Goal: Task Accomplishment & Management: Use online tool/utility

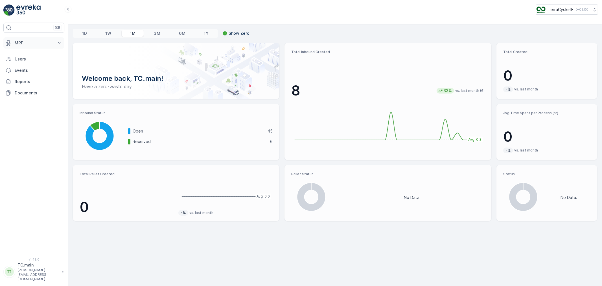
click at [21, 43] on p "MRF" at bounding box center [34, 43] width 38 height 6
click at [33, 62] on link "Inbound" at bounding box center [38, 60] width 52 height 8
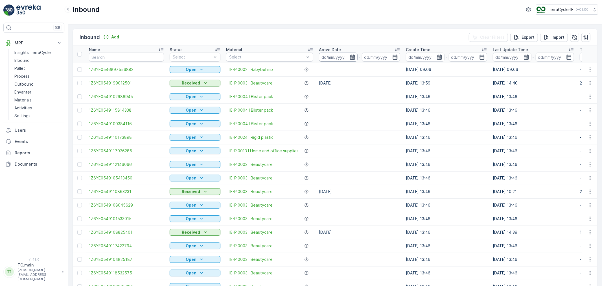
click at [319, 58] on input at bounding box center [338, 57] width 39 height 9
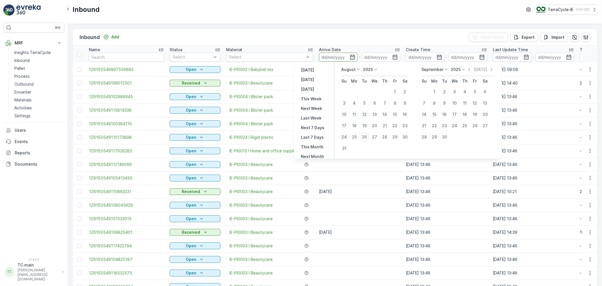
click at [366, 112] on div "12" at bounding box center [364, 114] width 9 height 9
type input "12.08.2025"
click at [356, 136] on div "25" at bounding box center [354, 136] width 9 height 9
type input "25.08.2025"
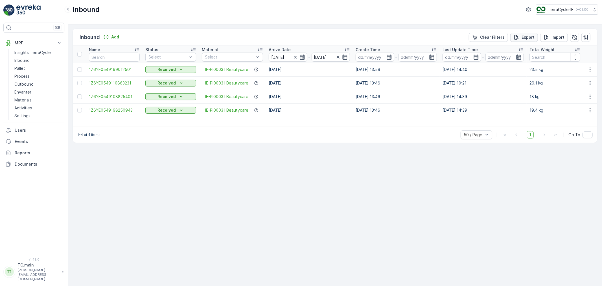
click at [401, 36] on p "Export" at bounding box center [528, 37] width 13 height 6
click at [401, 31] on span "reports" at bounding box center [556, 31] width 66 height 6
click at [401, 9] on icon "close" at bounding box center [594, 10] width 4 height 5
click at [401, 13] on button "TerraCycle-IE ( +01:00 )" at bounding box center [567, 10] width 62 height 10
type input "nl"
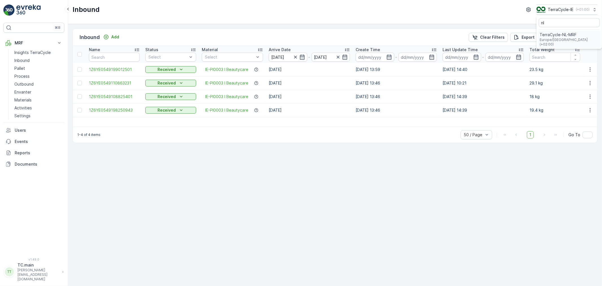
click at [401, 32] on span "TerraCycle-NL-MRF" at bounding box center [569, 35] width 59 height 6
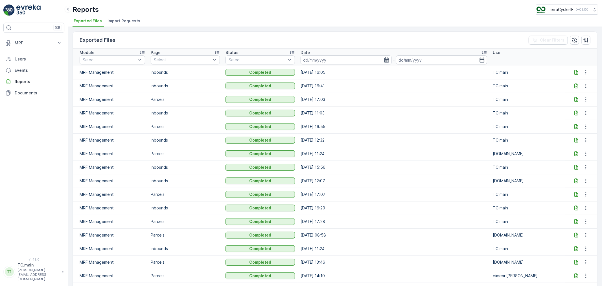
click at [575, 74] on icon at bounding box center [577, 72] width 6 height 6
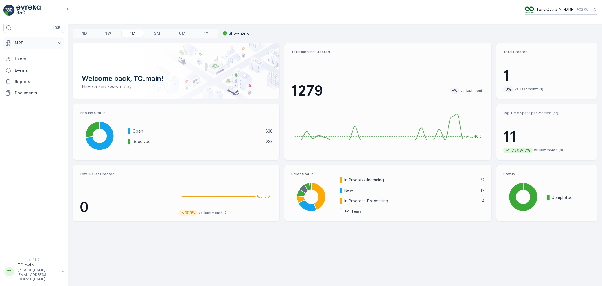
click at [38, 41] on p "MRF" at bounding box center [34, 43] width 38 height 6
click at [30, 60] on link "Inbound" at bounding box center [38, 60] width 52 height 8
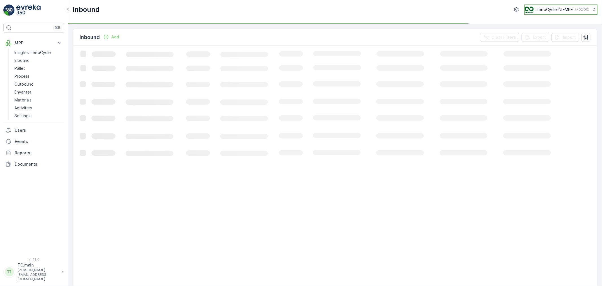
click at [559, 10] on p "TerraCycle-NL-MRF" at bounding box center [554, 10] width 37 height 6
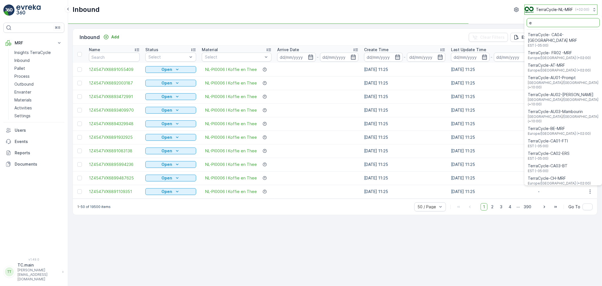
type input "es"
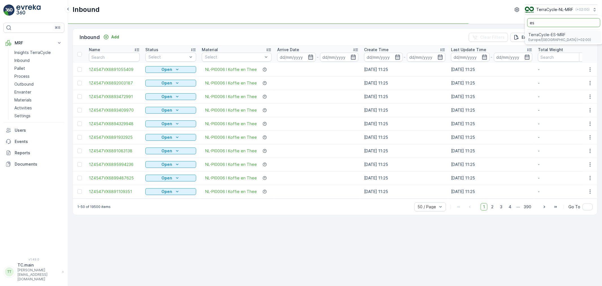
click at [544, 39] on span "Europe/Madrid (+02:00)" at bounding box center [560, 40] width 63 height 5
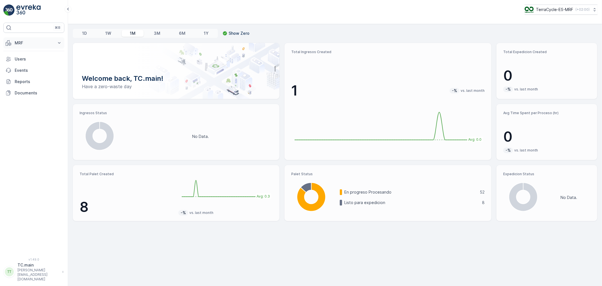
click at [19, 44] on p "MRF" at bounding box center [34, 43] width 38 height 6
click at [30, 61] on p "Ingresos" at bounding box center [22, 61] width 16 height 6
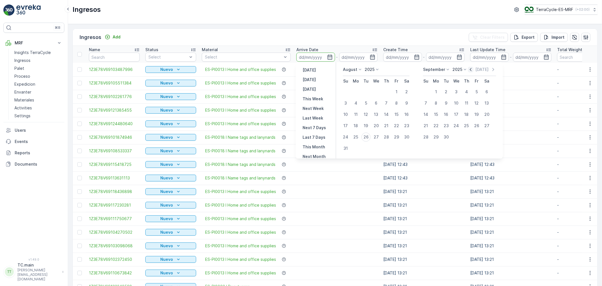
click at [471, 69] on icon "button" at bounding box center [471, 70] width 6 height 6
click at [471, 69] on p "Today" at bounding box center [475, 70] width 13 height 6
click at [465, 70] on icon "button" at bounding box center [465, 69] width 2 height 3
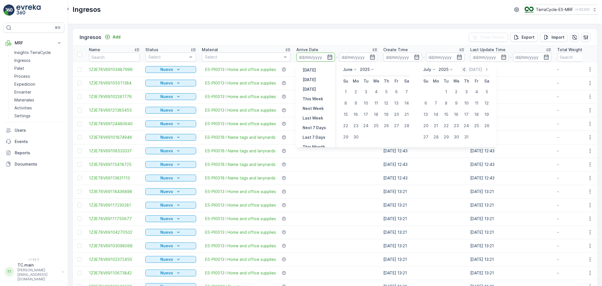
click at [465, 70] on icon "button" at bounding box center [465, 69] width 2 height 3
click at [363, 126] on div "18" at bounding box center [366, 125] width 9 height 9
type input "18.03.2025"
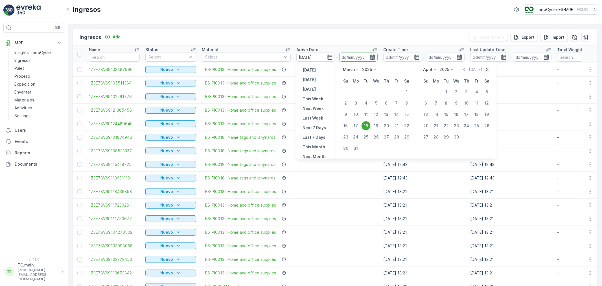
click at [489, 69] on icon "button" at bounding box center [487, 70] width 6 height 6
click at [438, 139] on div "25" at bounding box center [436, 136] width 9 height 9
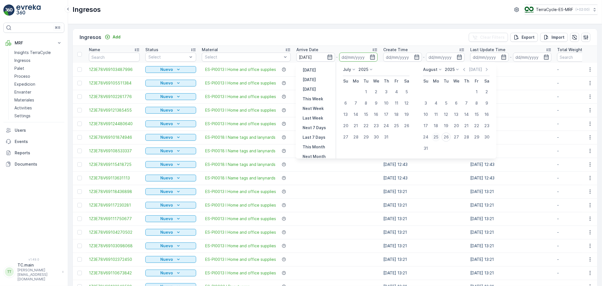
type input "25.08.2025"
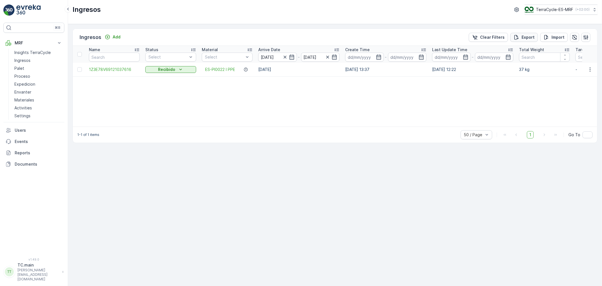
click at [521, 38] on div "Export" at bounding box center [524, 37] width 21 height 6
click at [533, 30] on span "reports" at bounding box center [556, 31] width 66 height 6
click at [590, 11] on div "Success Your export request has been taken, you can find it at: reports" at bounding box center [552, 21] width 80 height 27
click at [592, 10] on icon "close" at bounding box center [594, 10] width 4 height 5
click at [562, 8] on p "TerraCycle-ES-MRF" at bounding box center [554, 10] width 37 height 6
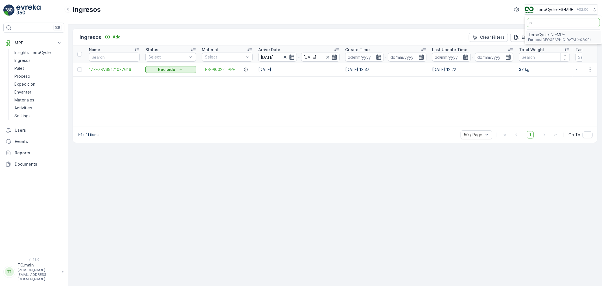
type input "nl"
click at [561, 34] on span "TerraCycle-NL-MRF" at bounding box center [559, 35] width 63 height 6
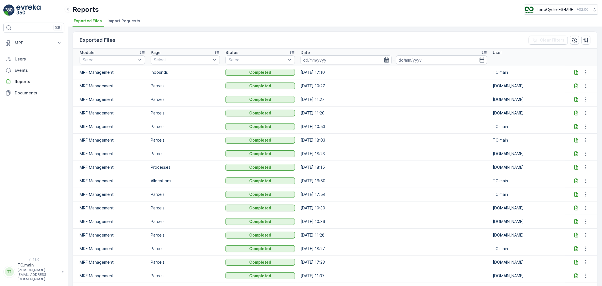
click at [574, 72] on icon at bounding box center [577, 72] width 6 height 6
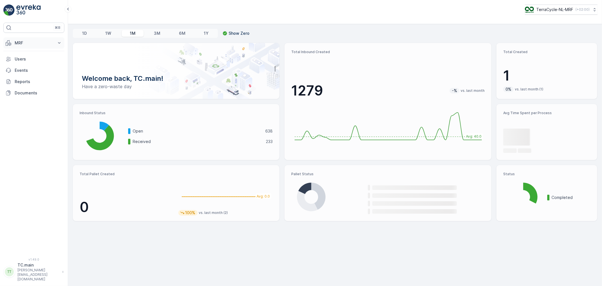
click at [34, 42] on p "MRF" at bounding box center [34, 43] width 38 height 6
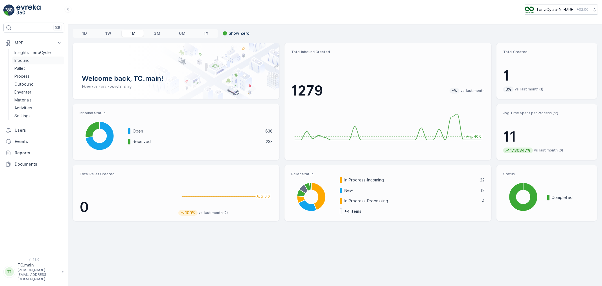
click at [37, 58] on link "Inbound" at bounding box center [38, 60] width 52 height 8
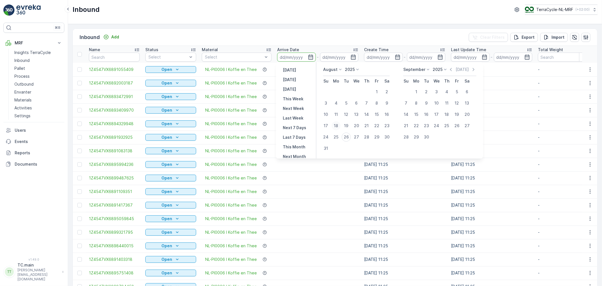
click at [338, 124] on div "18" at bounding box center [336, 125] width 9 height 9
type input "18.08.2025"
click at [338, 135] on div "25" at bounding box center [336, 136] width 9 height 9
type input "25.08.2025"
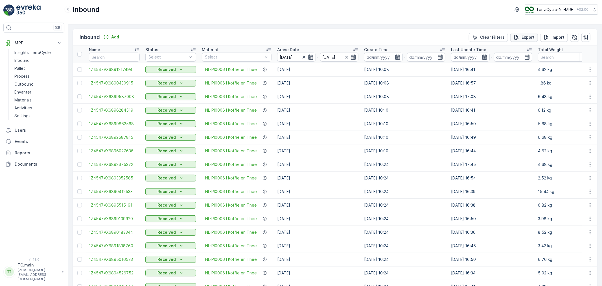
click at [520, 38] on div "Export" at bounding box center [524, 37] width 21 height 6
click at [532, 30] on span "reports" at bounding box center [556, 31] width 66 height 6
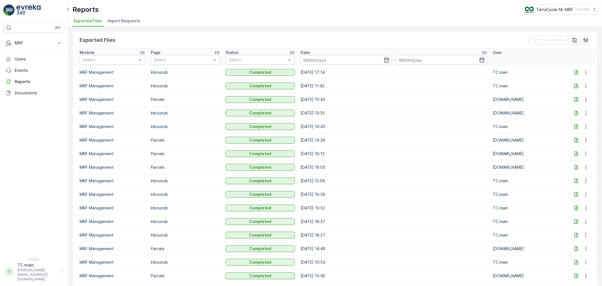
click at [574, 73] on icon at bounding box center [577, 72] width 6 height 6
